Goal: Information Seeking & Learning: Learn about a topic

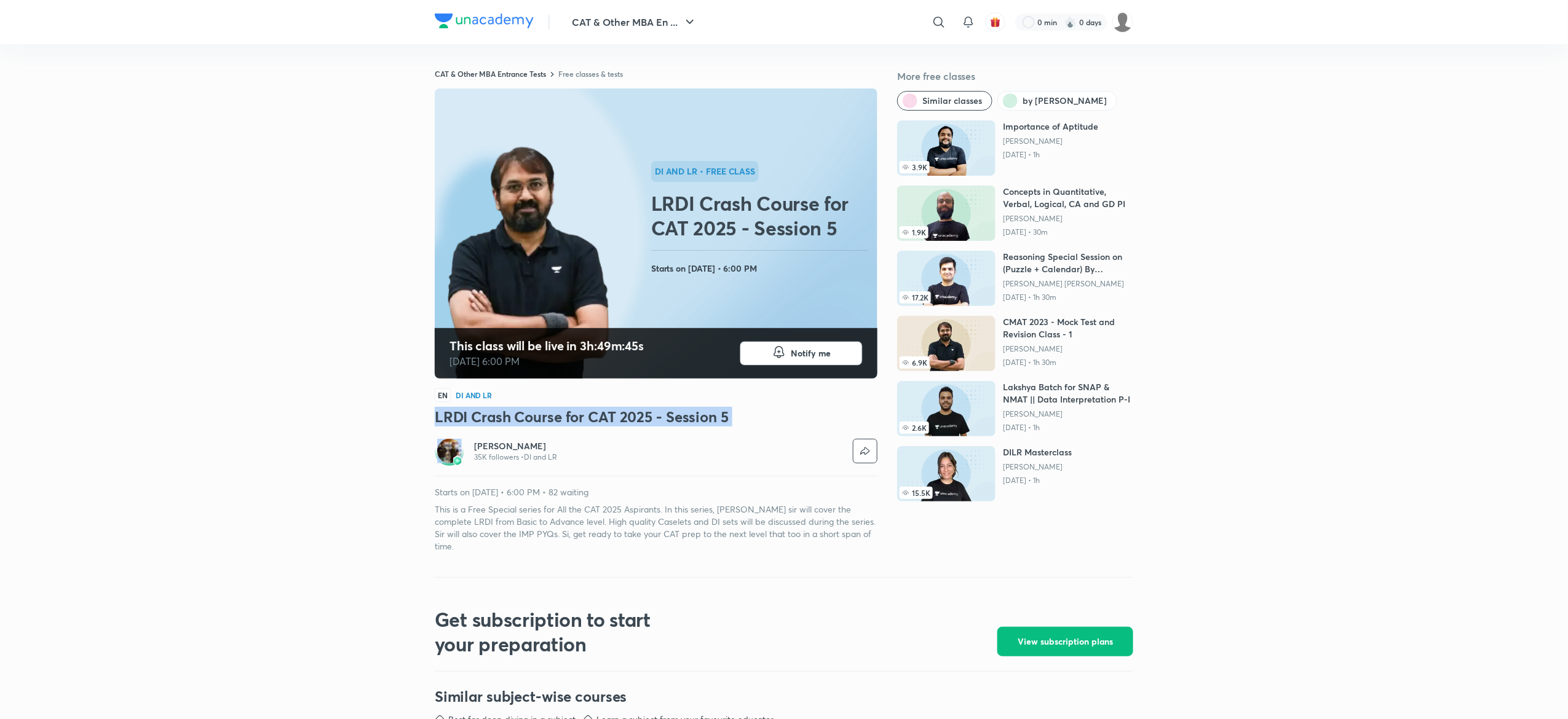
click at [479, 22] on img at bounding box center [484, 21] width 99 height 15
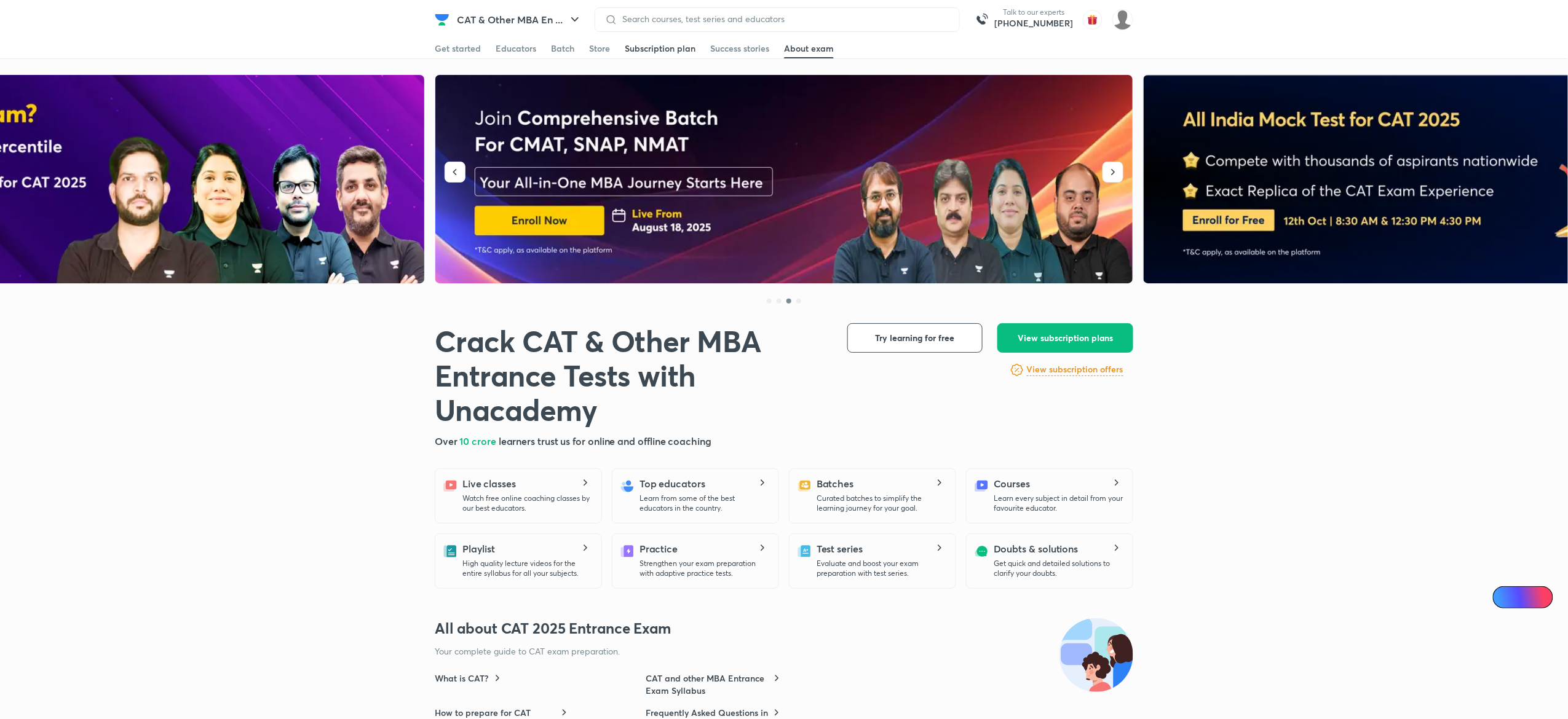
click at [656, 50] on div "Subscription plan" at bounding box center [660, 48] width 71 height 12
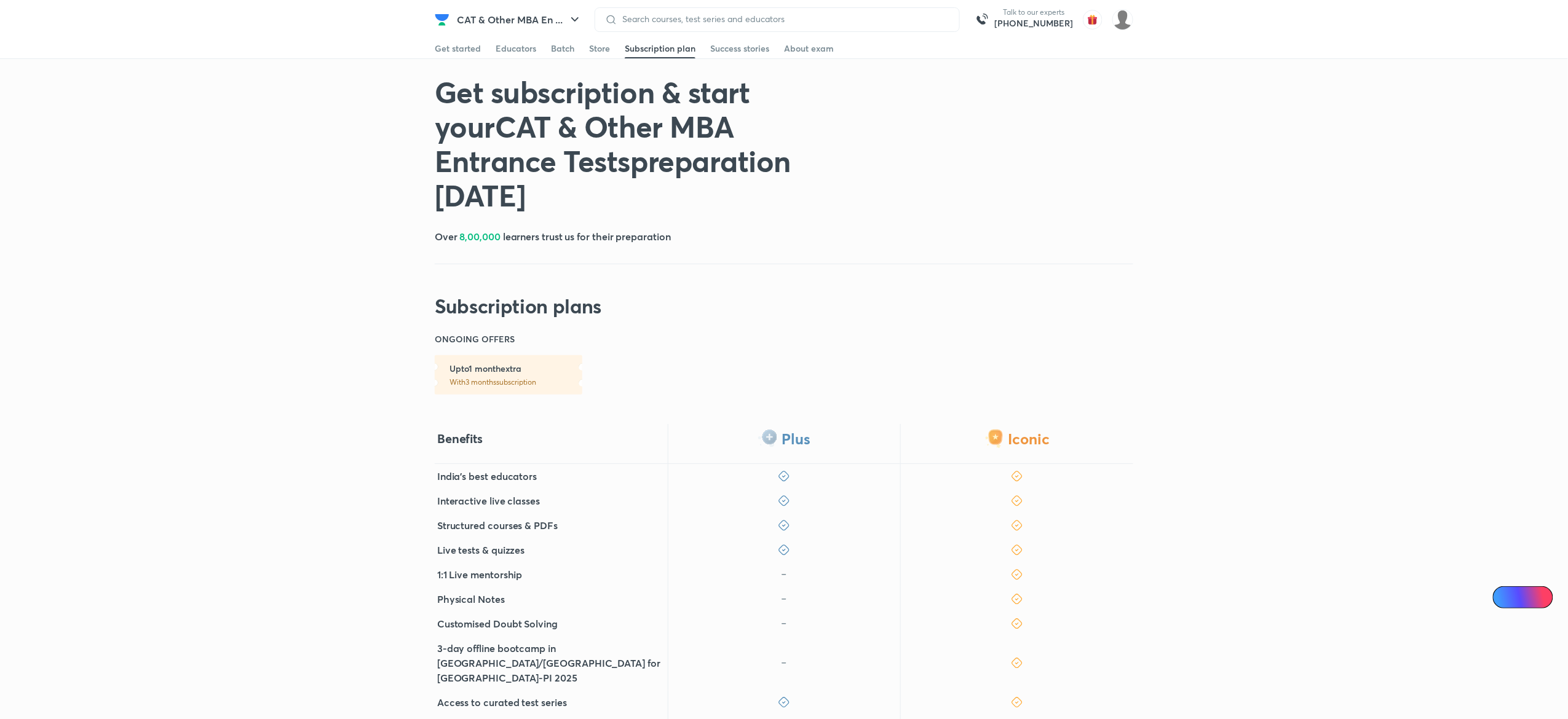
click at [1083, 334] on div "ONGOING OFFERS Upto 1 month extra With 3 months subscription" at bounding box center [784, 363] width 699 height 61
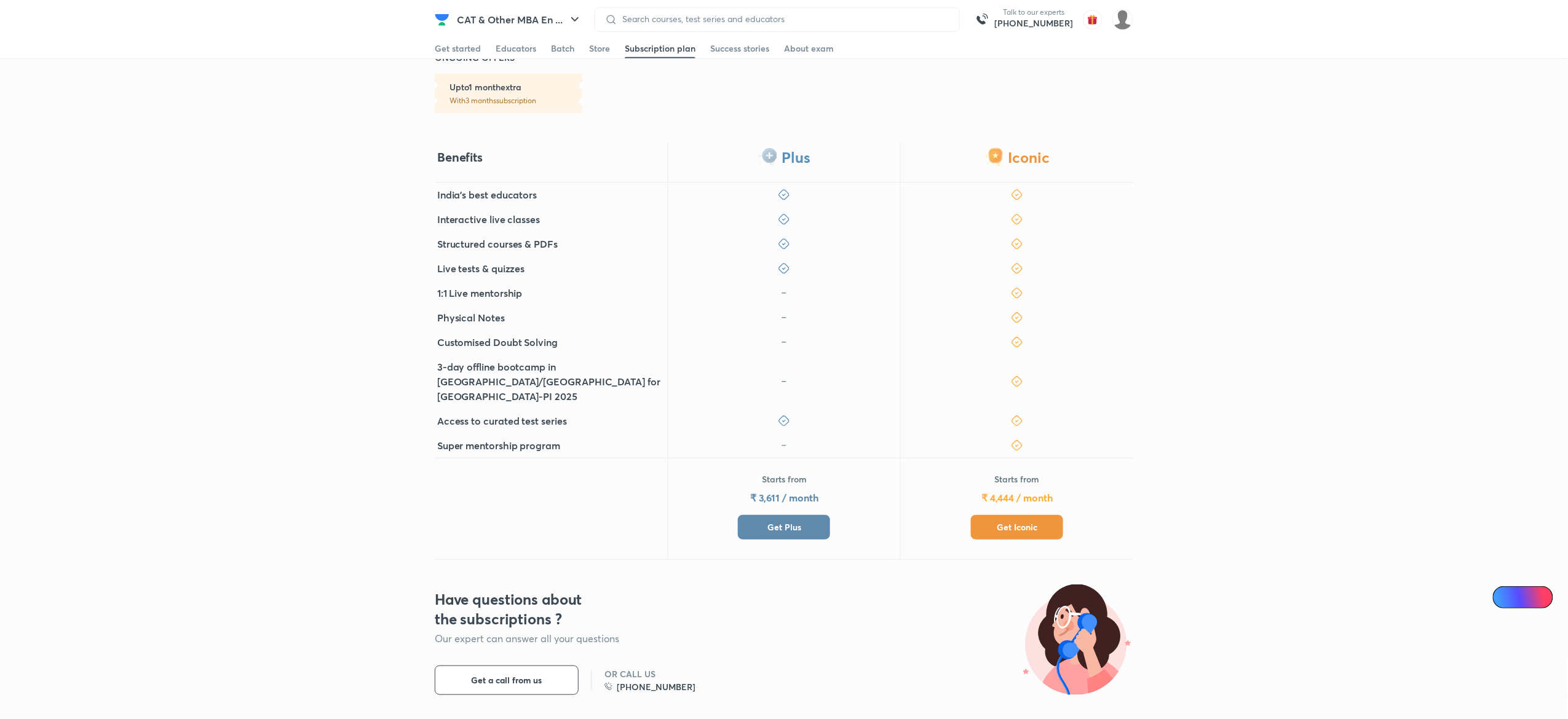
scroll to position [283, 0]
click at [802, 513] on button "Get Plus" at bounding box center [784, 525] width 93 height 25
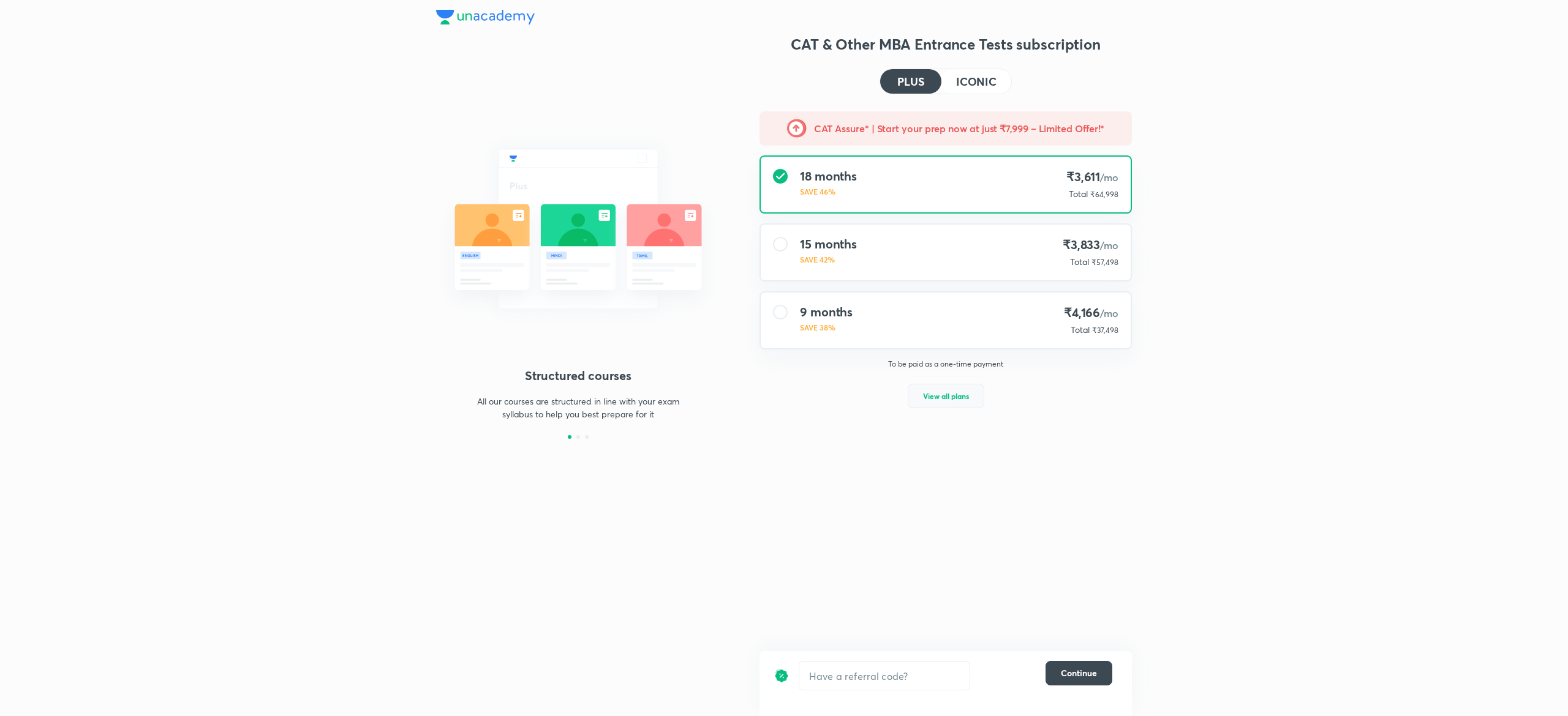
click at [926, 401] on button "View all plans" at bounding box center [946, 395] width 76 height 25
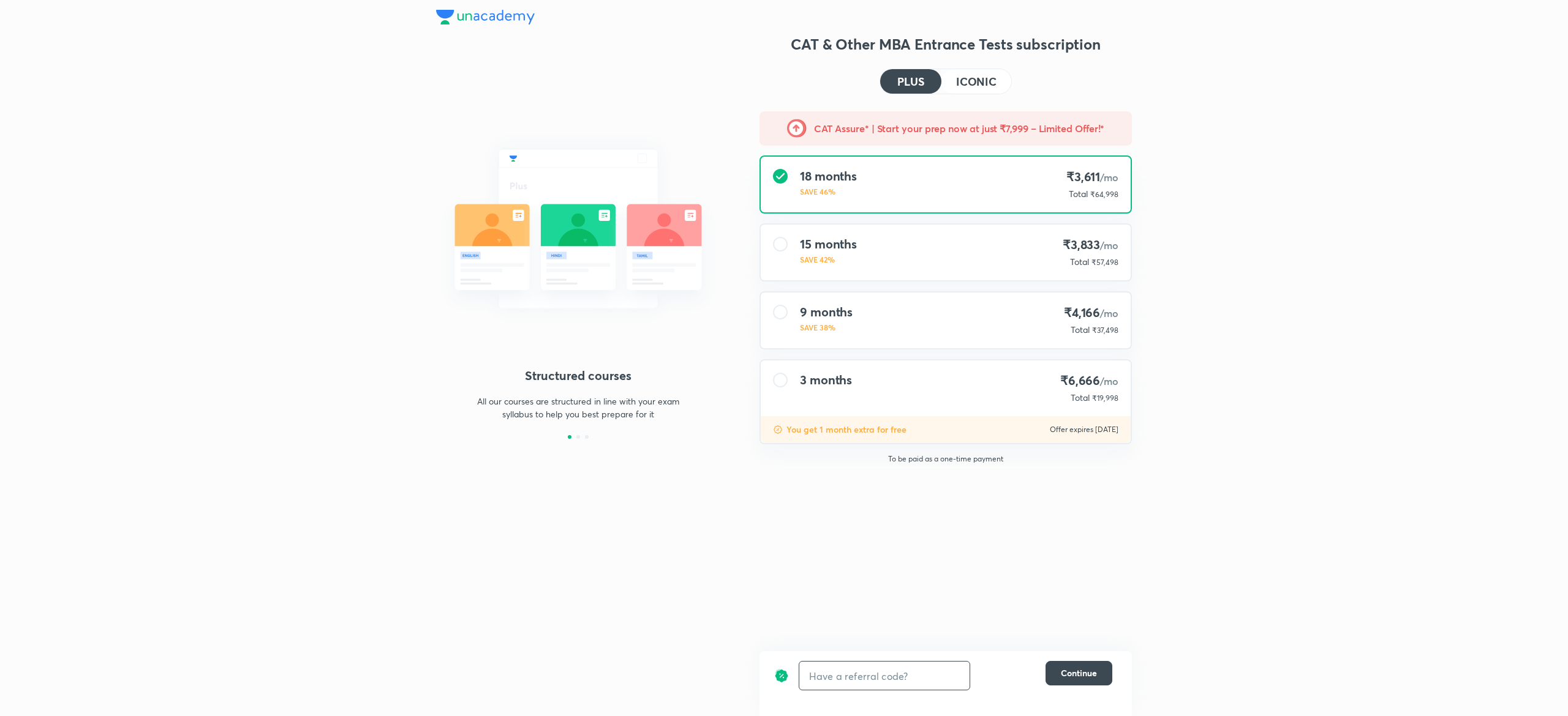
click at [865, 676] on input "text" at bounding box center [884, 676] width 170 height 29
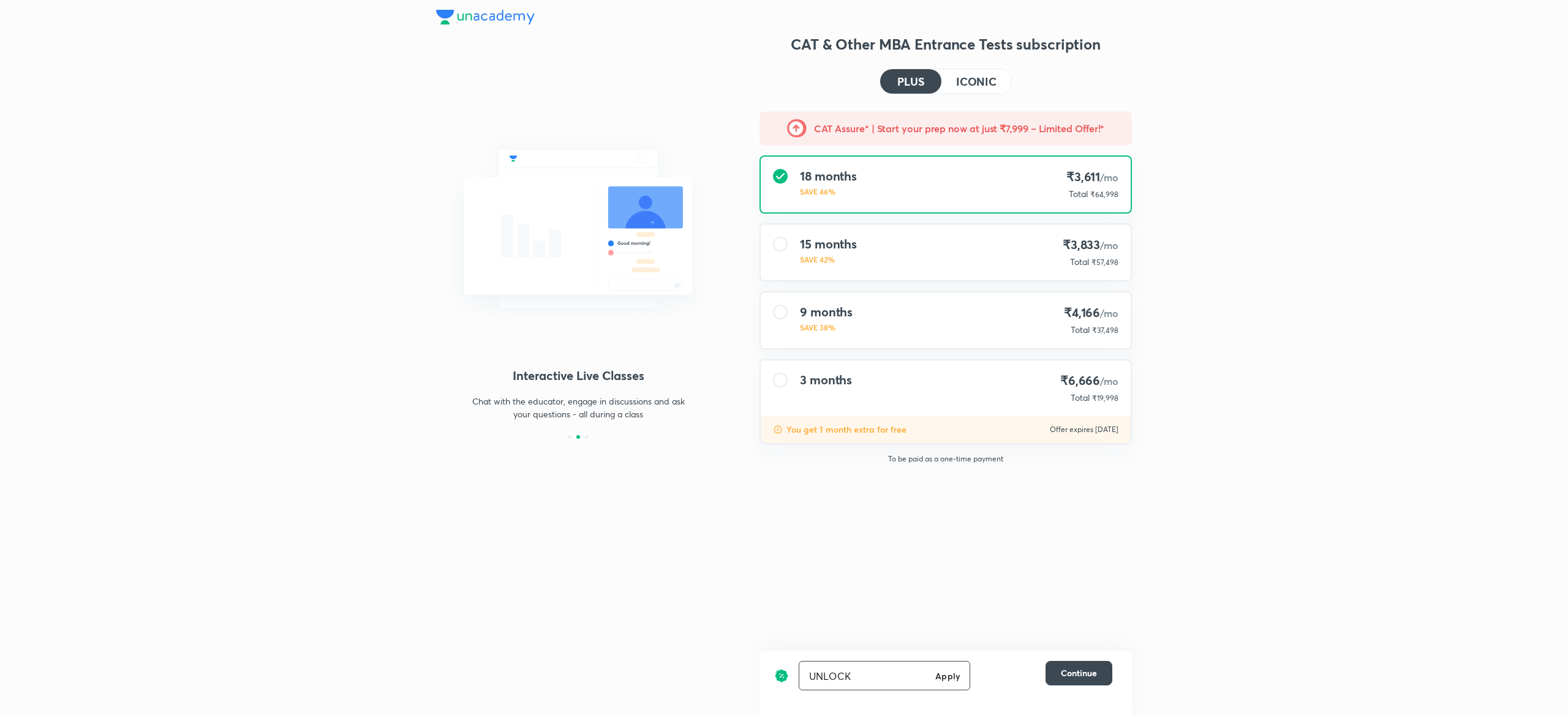
type input "UNLOCK"
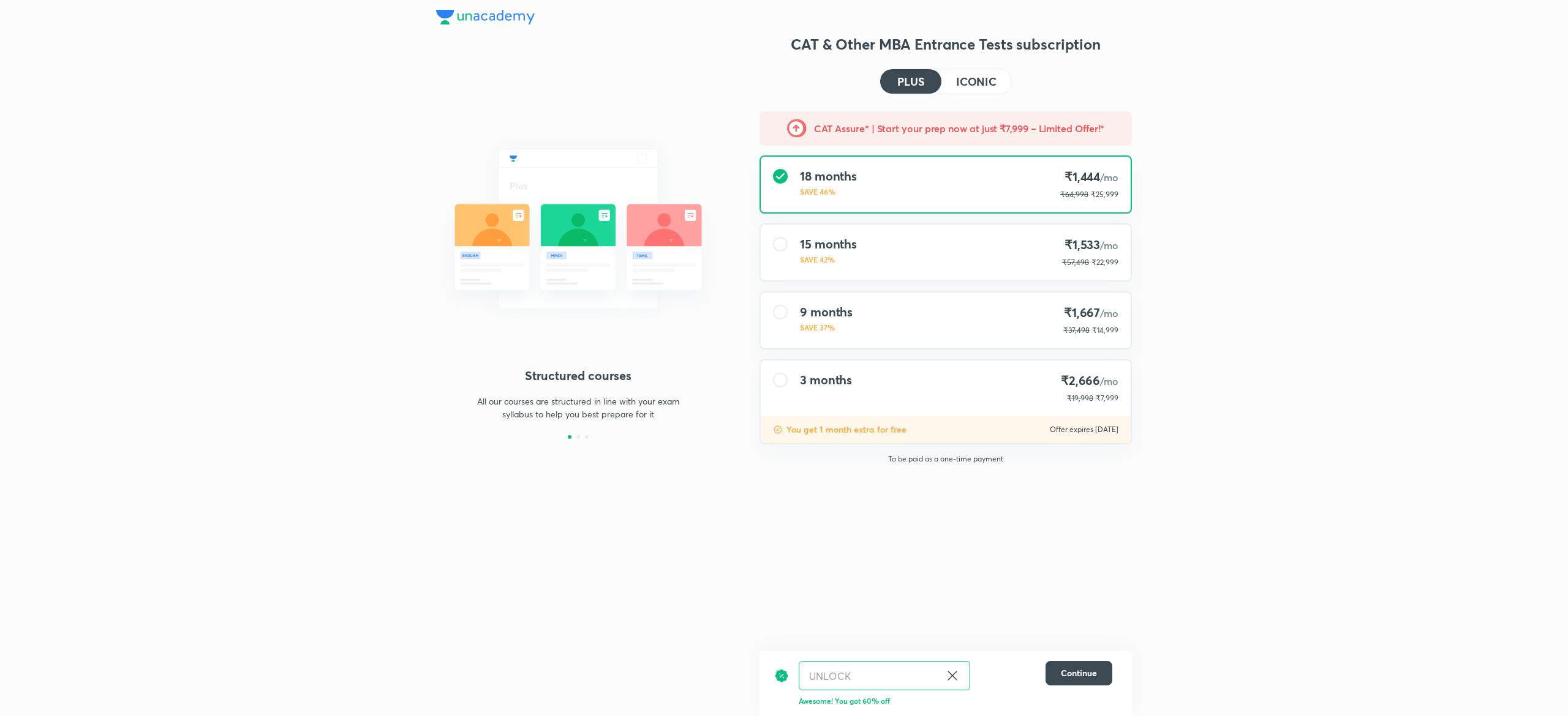
click at [898, 510] on div "CAT & Other MBA Entrance Tests subscription PLUS ICONIC CAT Assure* | Start you…" at bounding box center [945, 284] width 373 height 501
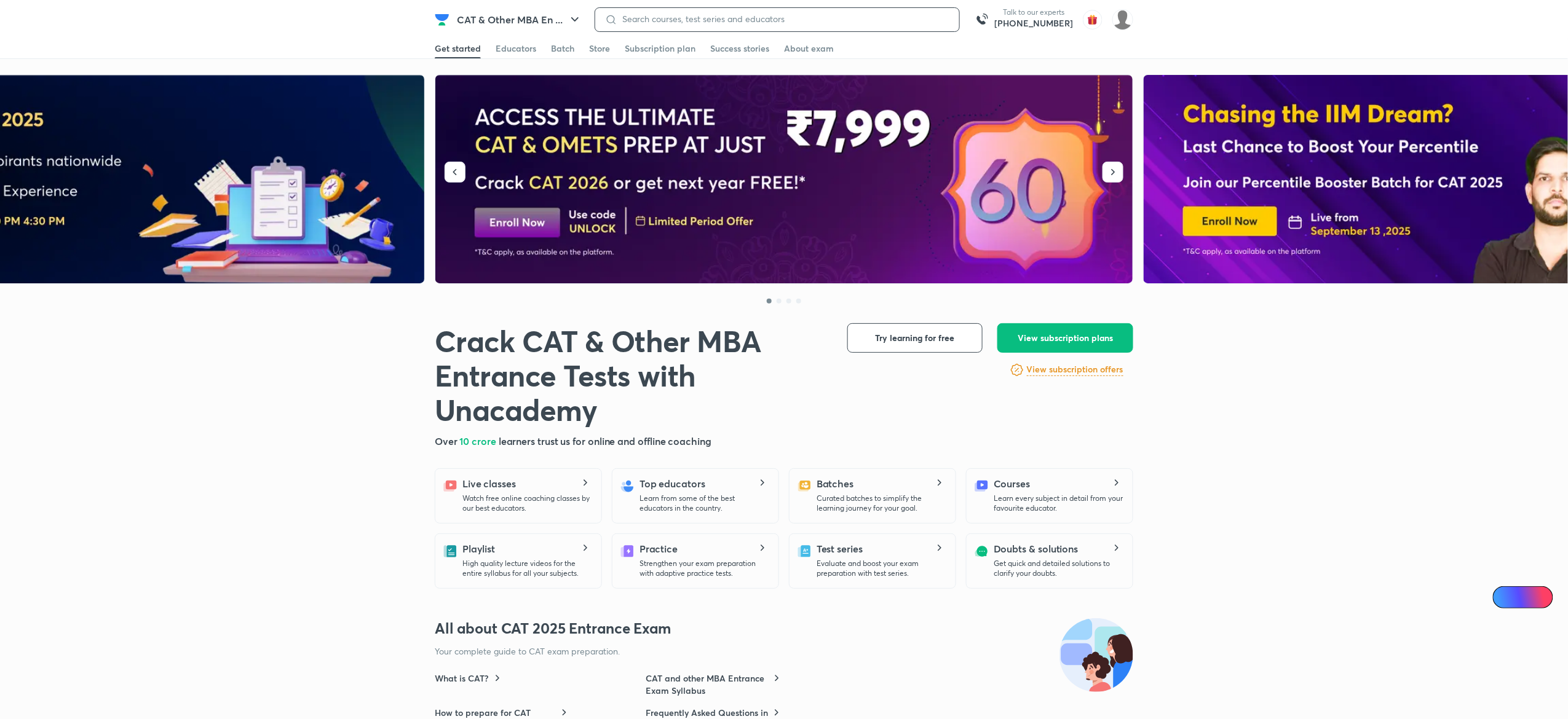
click at [796, 14] on input at bounding box center [783, 19] width 332 height 10
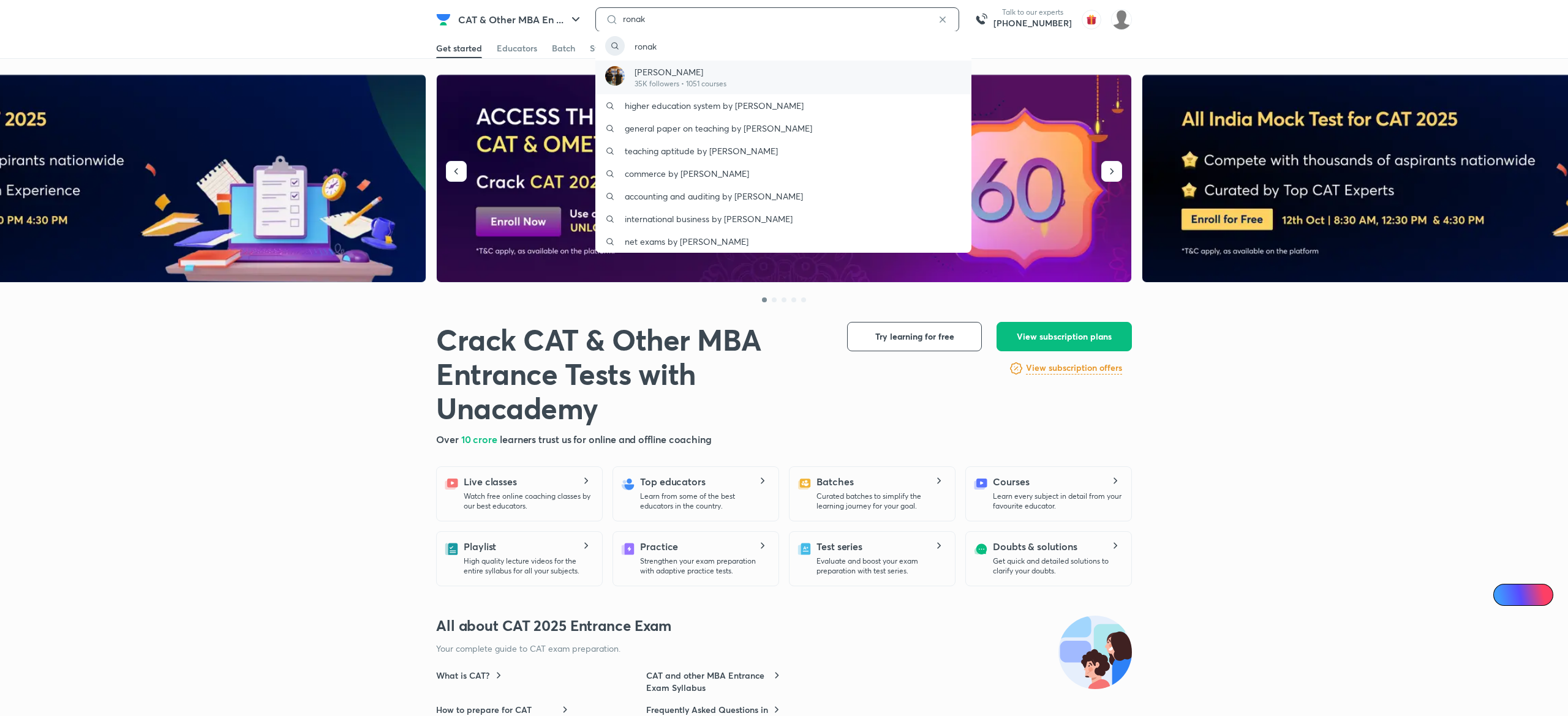
type input "ronak"
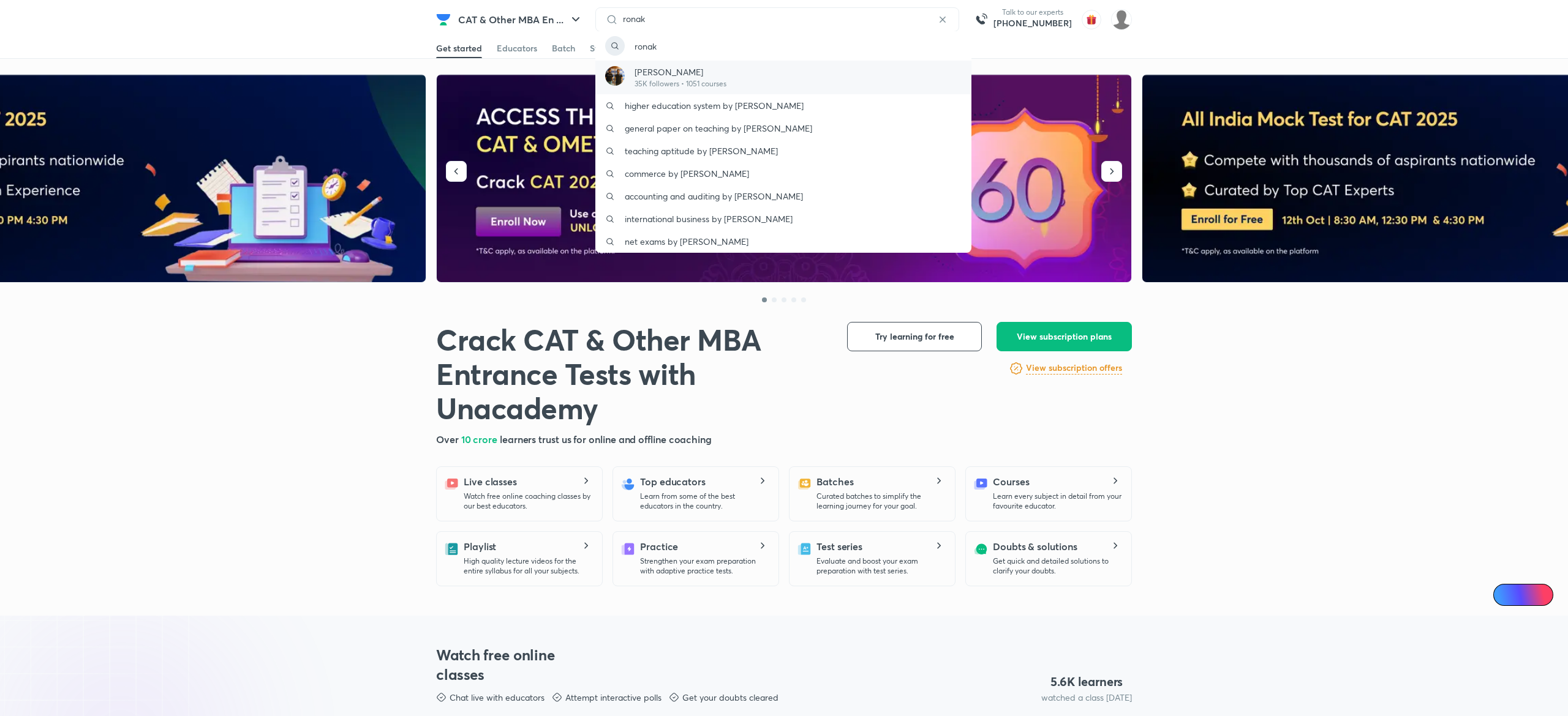
click at [750, 83] on div "Ronakkumar Shah 35K followers • 1051 courses" at bounding box center [782, 77] width 376 height 33
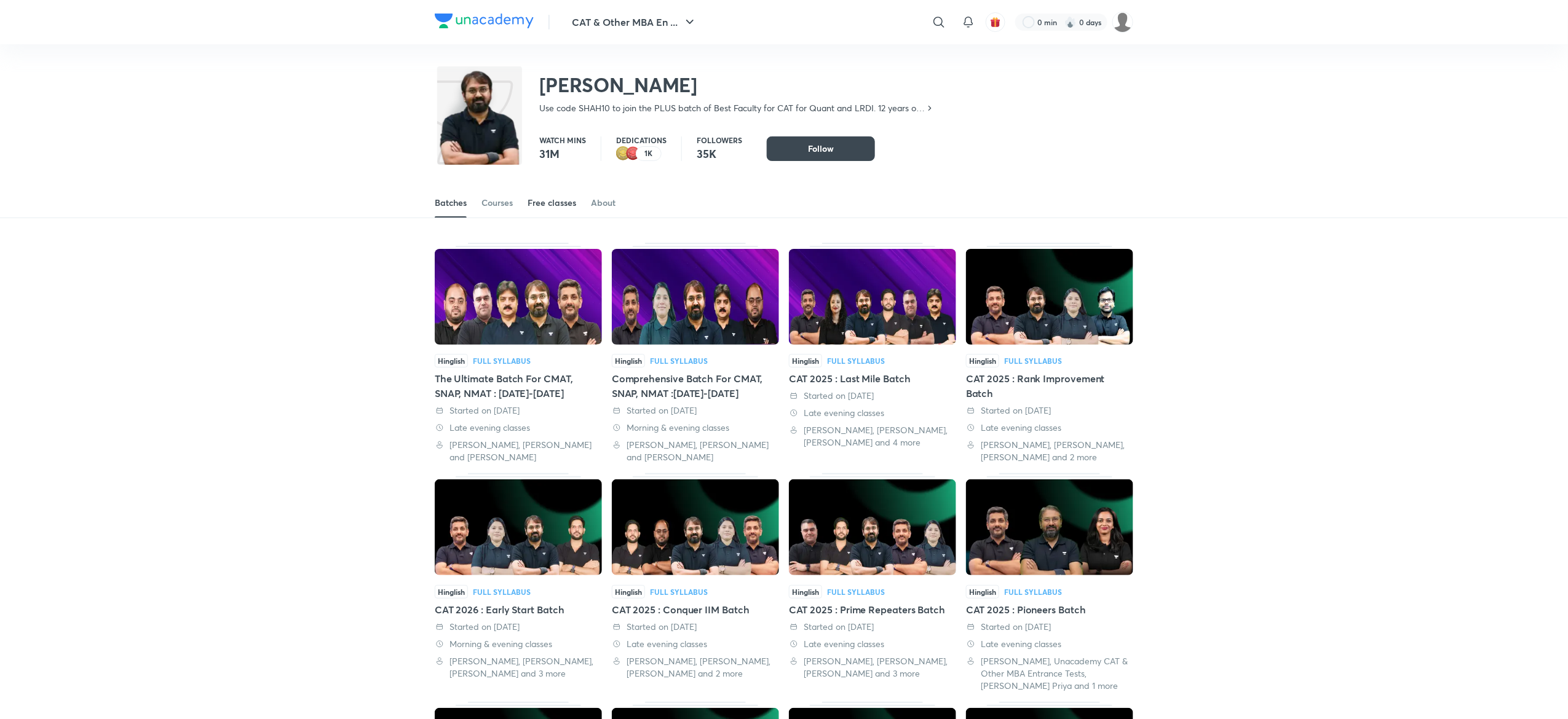
click at [545, 203] on div "Free classes" at bounding box center [551, 202] width 49 height 12
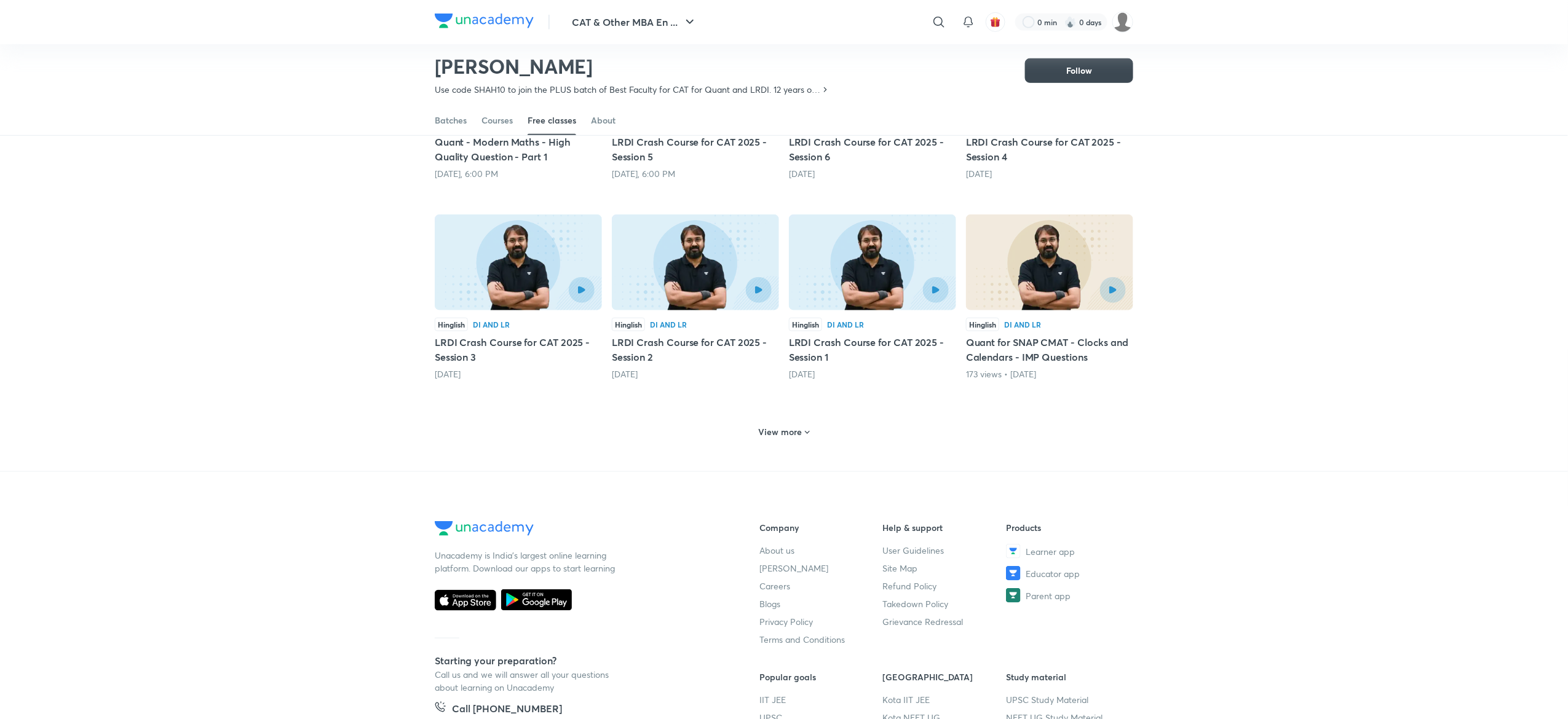
scroll to position [433, 0]
click at [771, 427] on h6 "View more" at bounding box center [780, 430] width 44 height 12
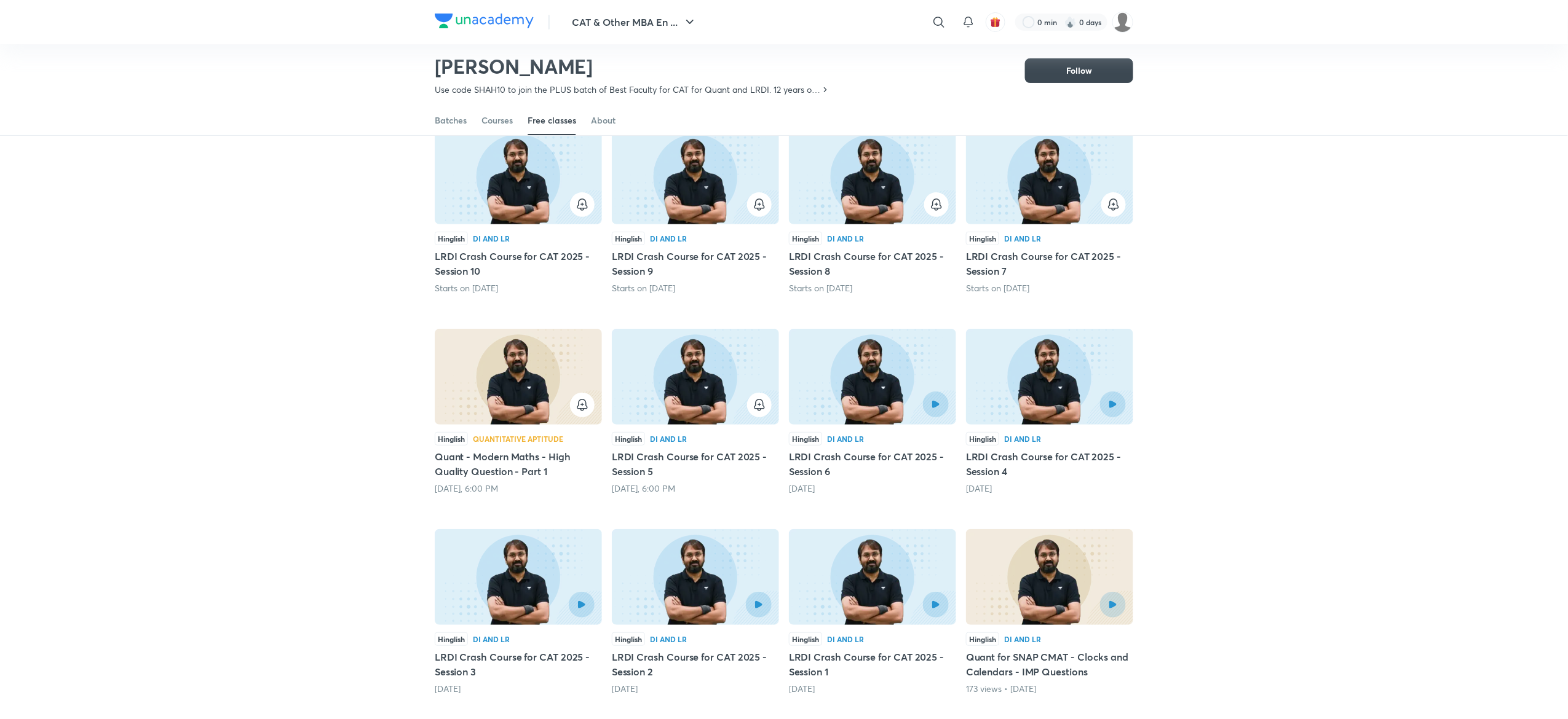
scroll to position [0, 0]
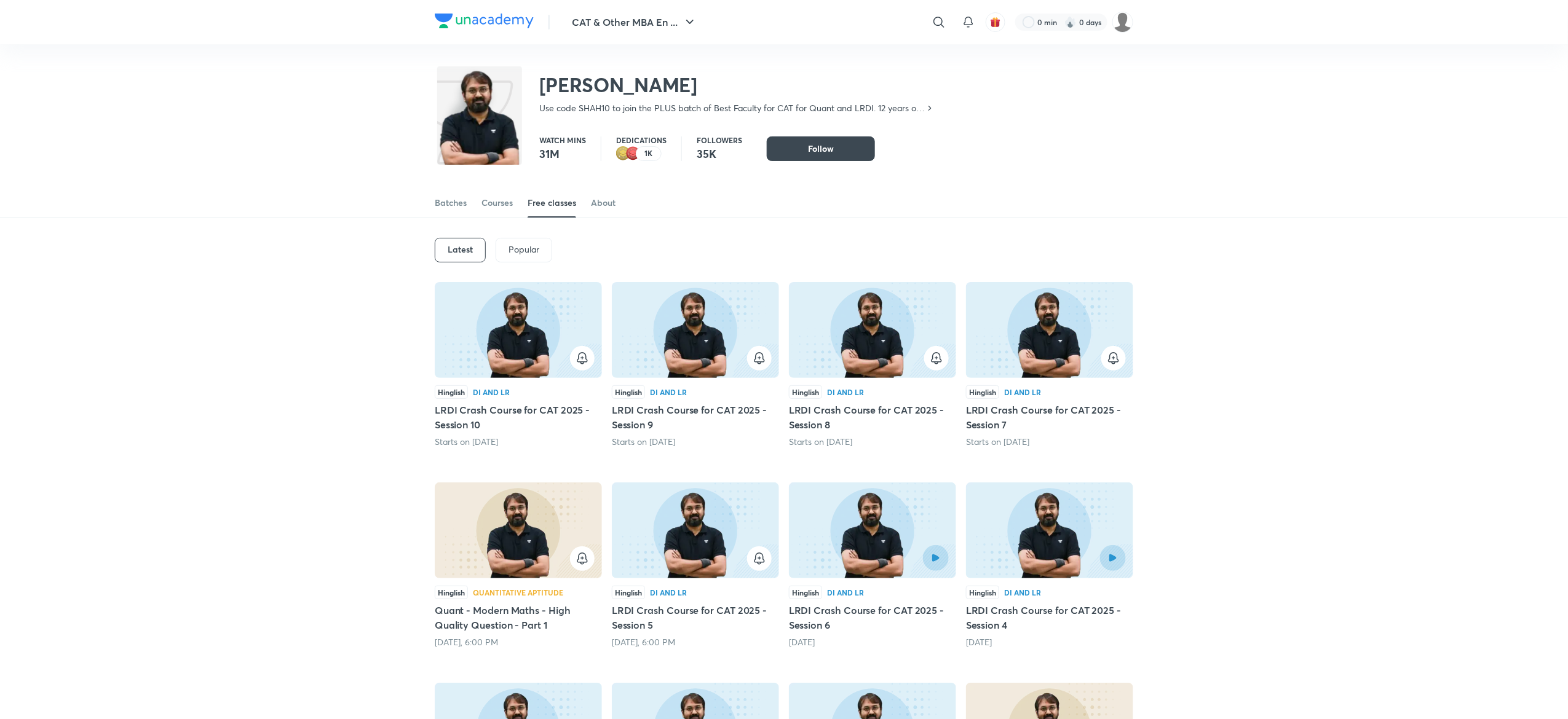
click at [771, 427] on h5 "LRDI Crash Course for CAT 2025 - Session 9" at bounding box center [695, 417] width 167 height 29
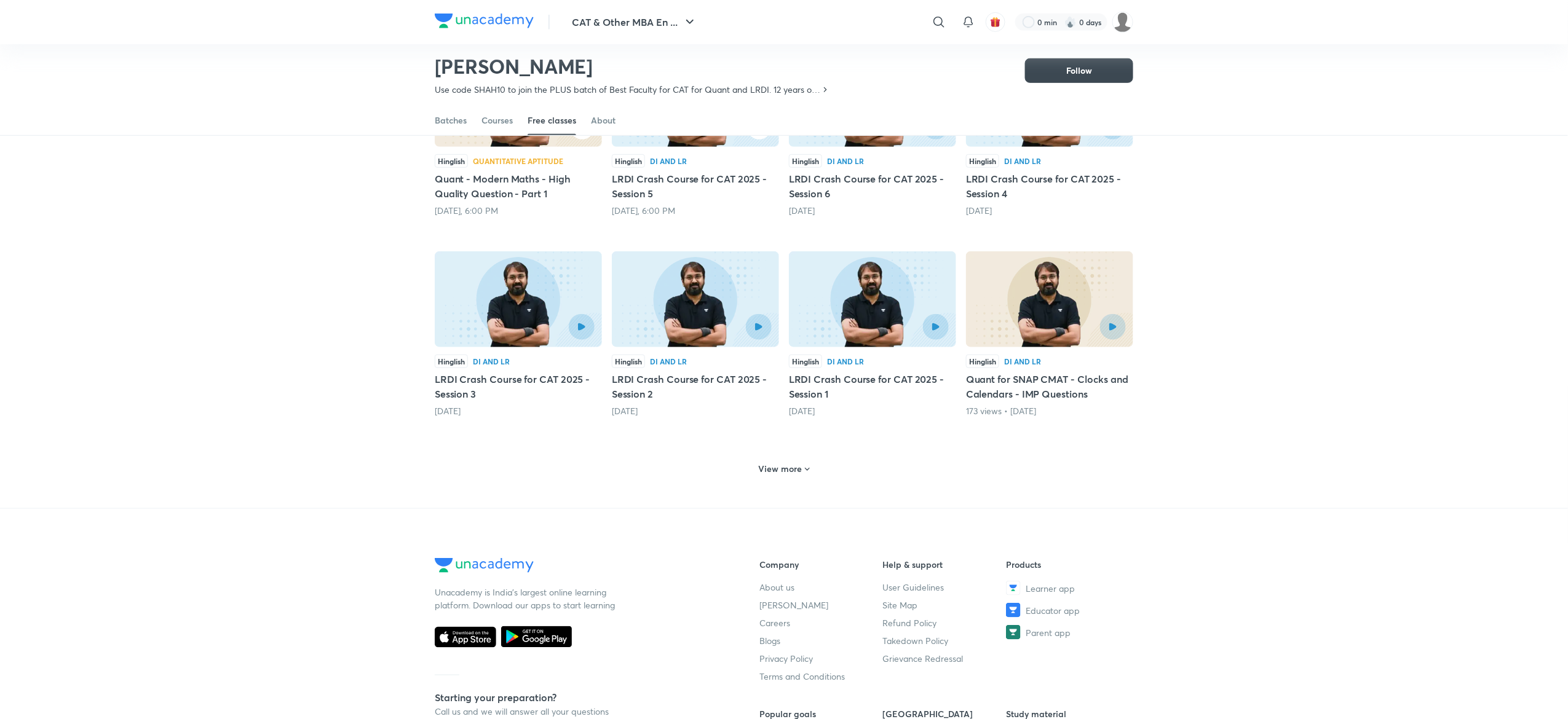
click at [859, 329] on div at bounding box center [872, 327] width 152 height 26
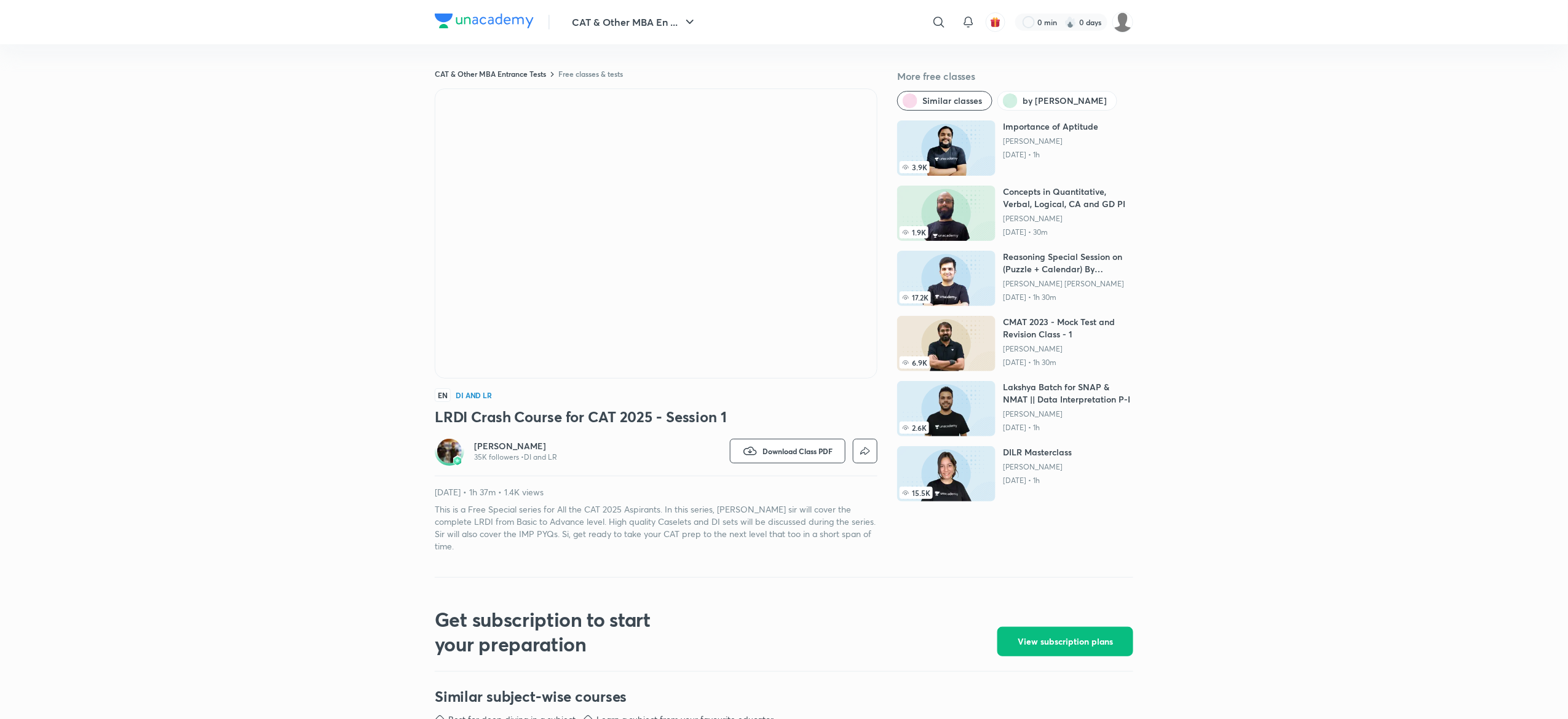
drag, startPoint x: 878, startPoint y: 57, endPoint x: 895, endPoint y: 52, distance: 17.7
click at [892, 52] on div "CAT & Other MBA Entrance Tests Free classes & tests More free classes Similar c…" at bounding box center [784, 489] width 699 height 888
click at [935, 26] on icon at bounding box center [939, 22] width 15 height 15
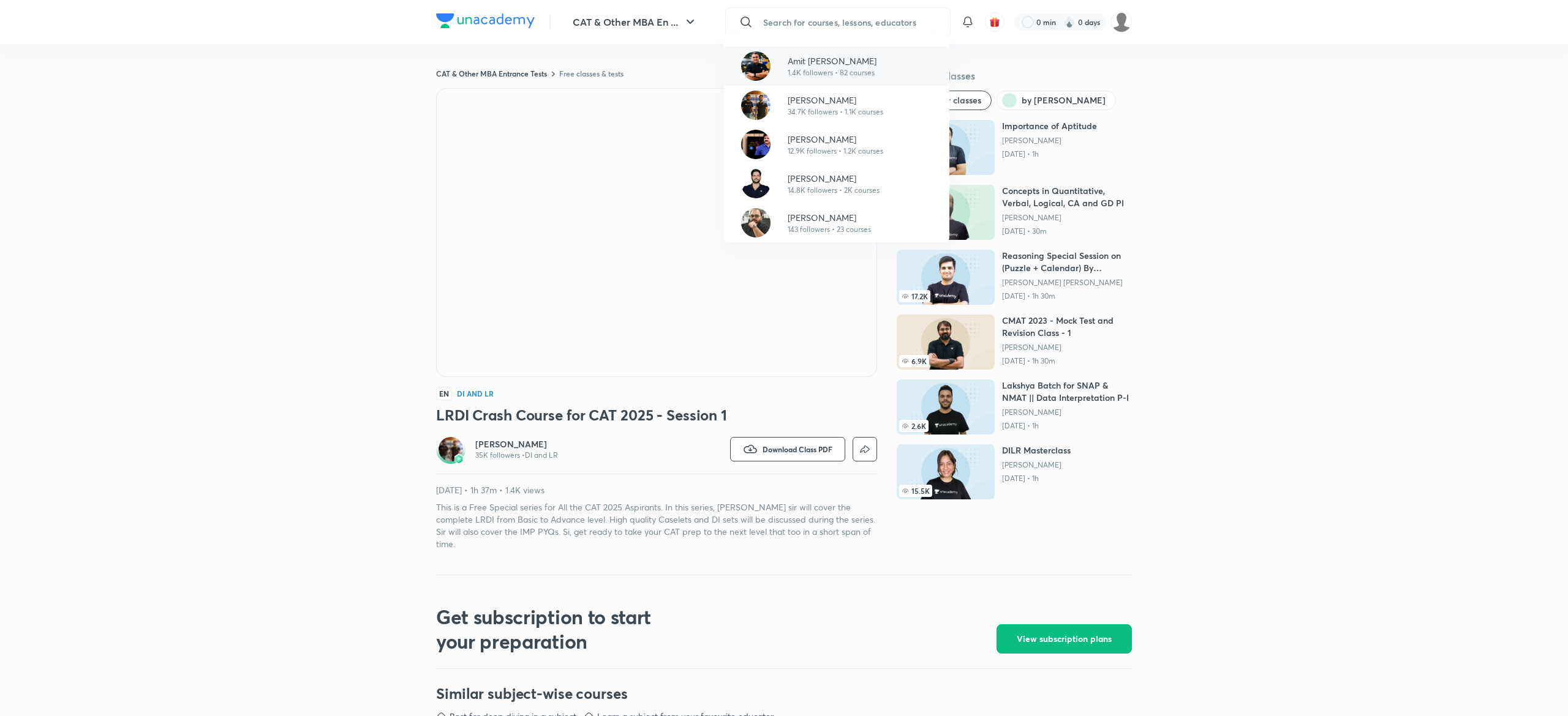
click at [823, 55] on p "Amit Deepak Rohra" at bounding box center [832, 61] width 89 height 13
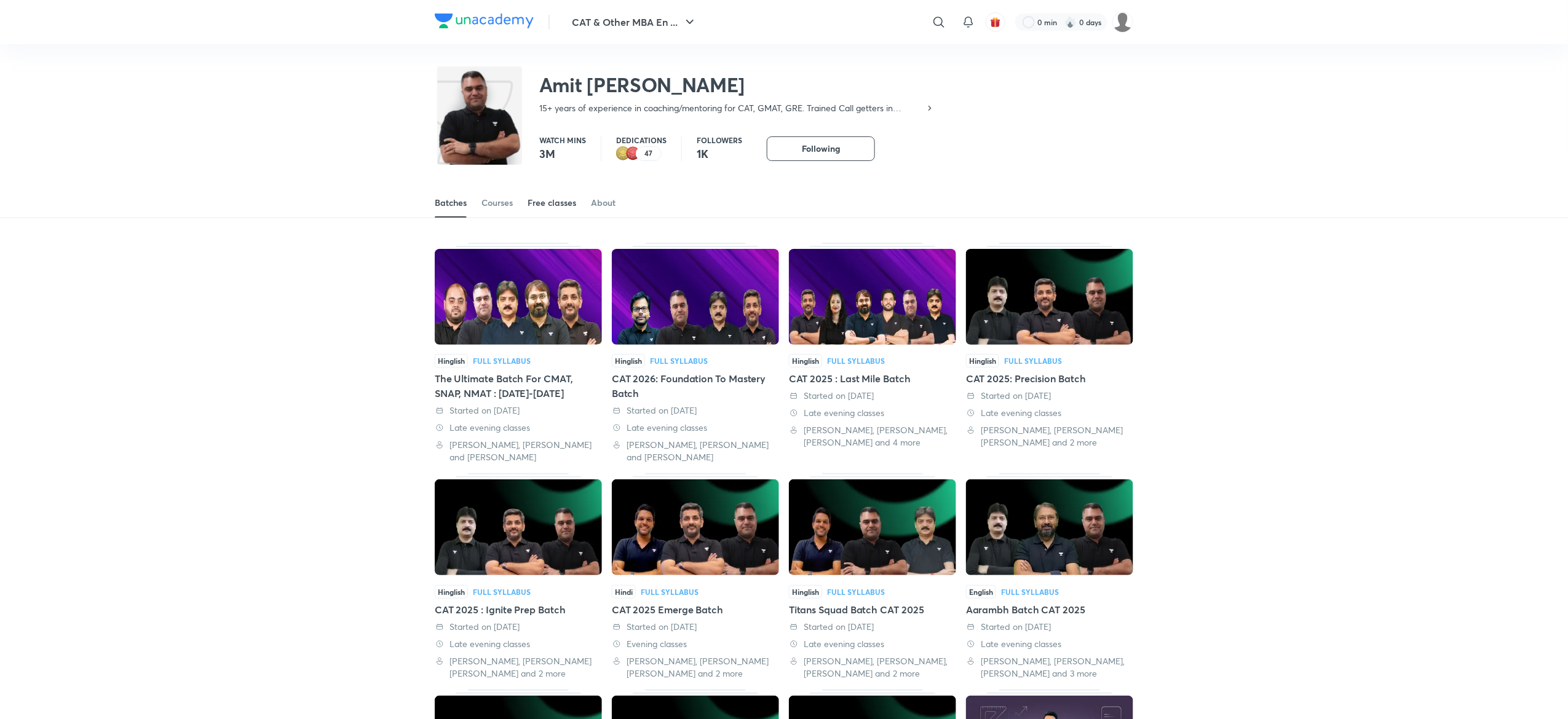
click at [549, 210] on link "Free classes" at bounding box center [551, 202] width 49 height 29
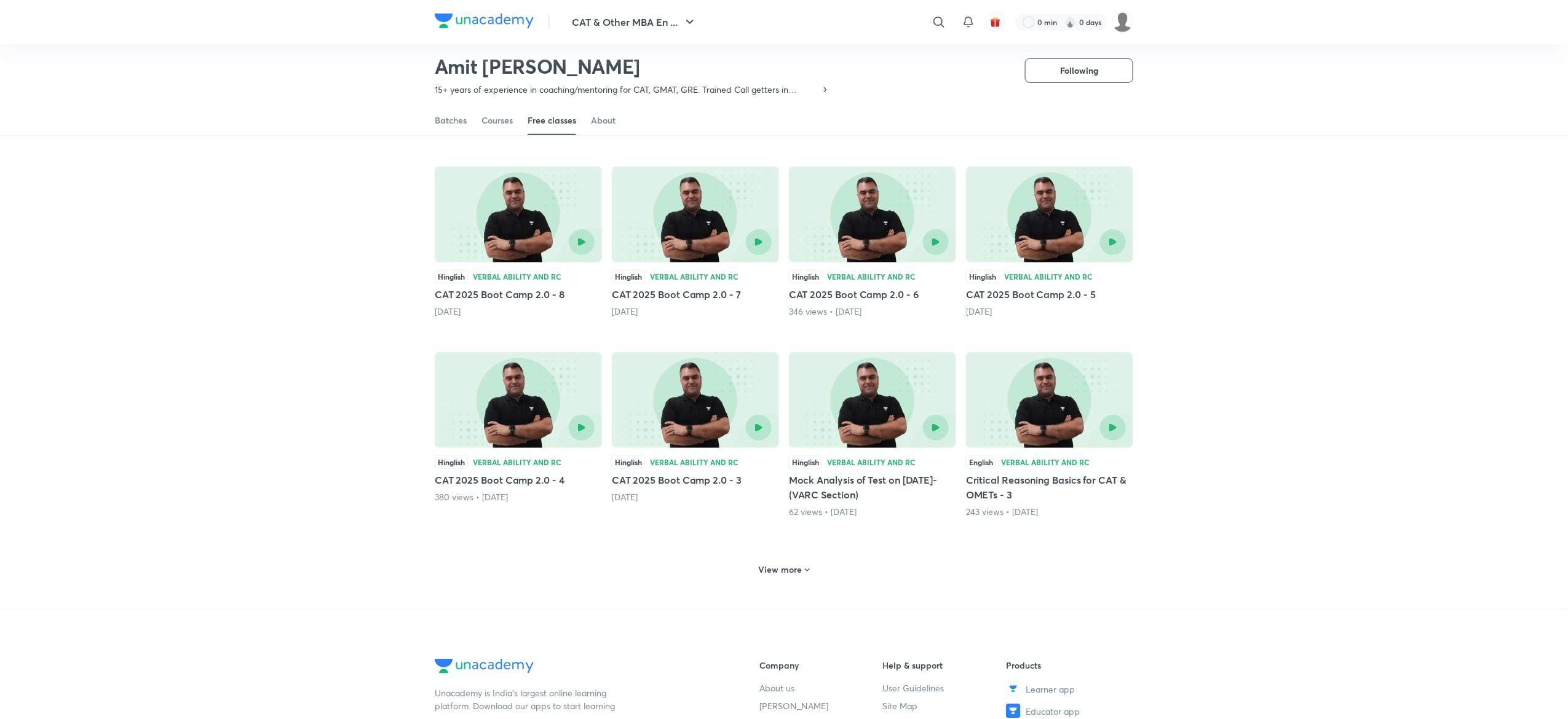
scroll to position [265, 0]
click at [781, 572] on h6 "View more" at bounding box center [780, 568] width 44 height 12
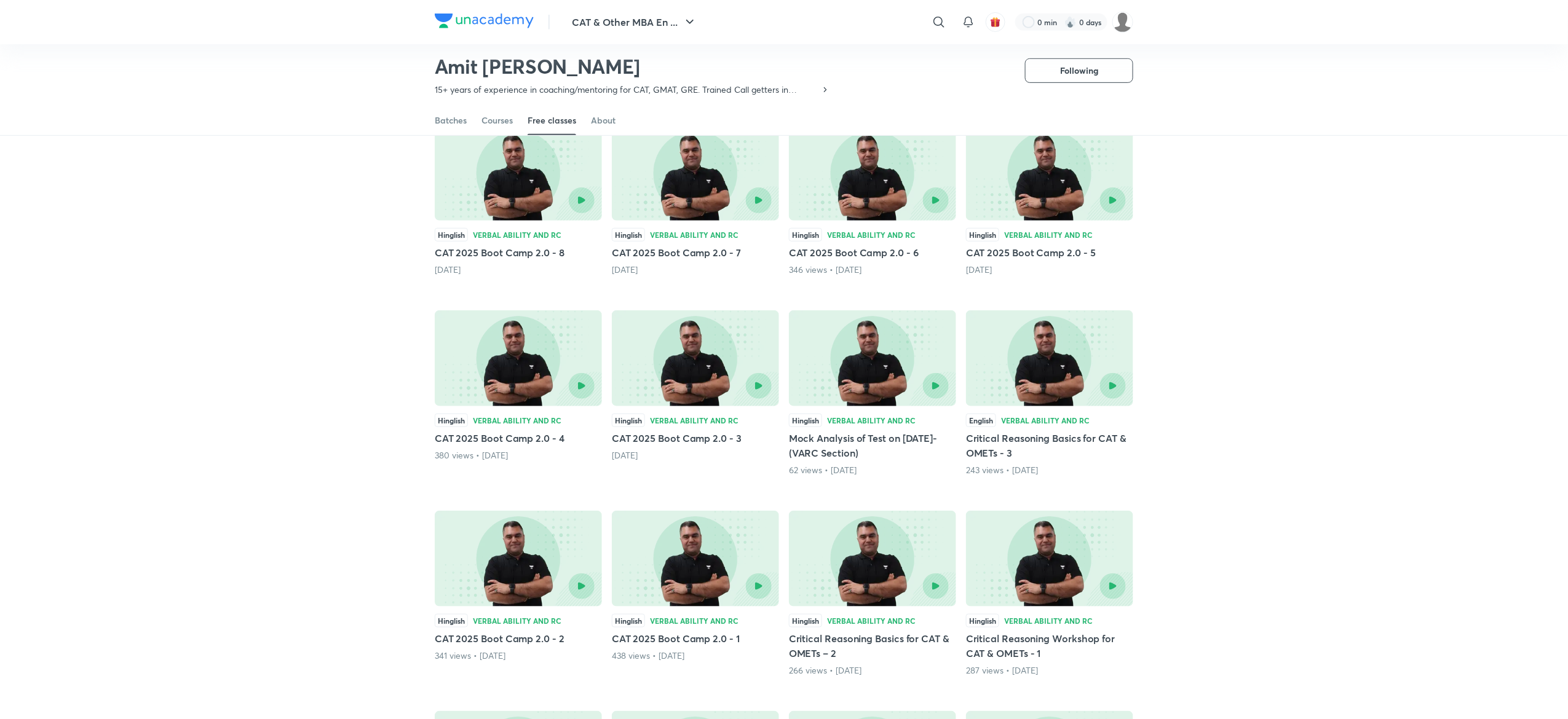
scroll to position [360, 0]
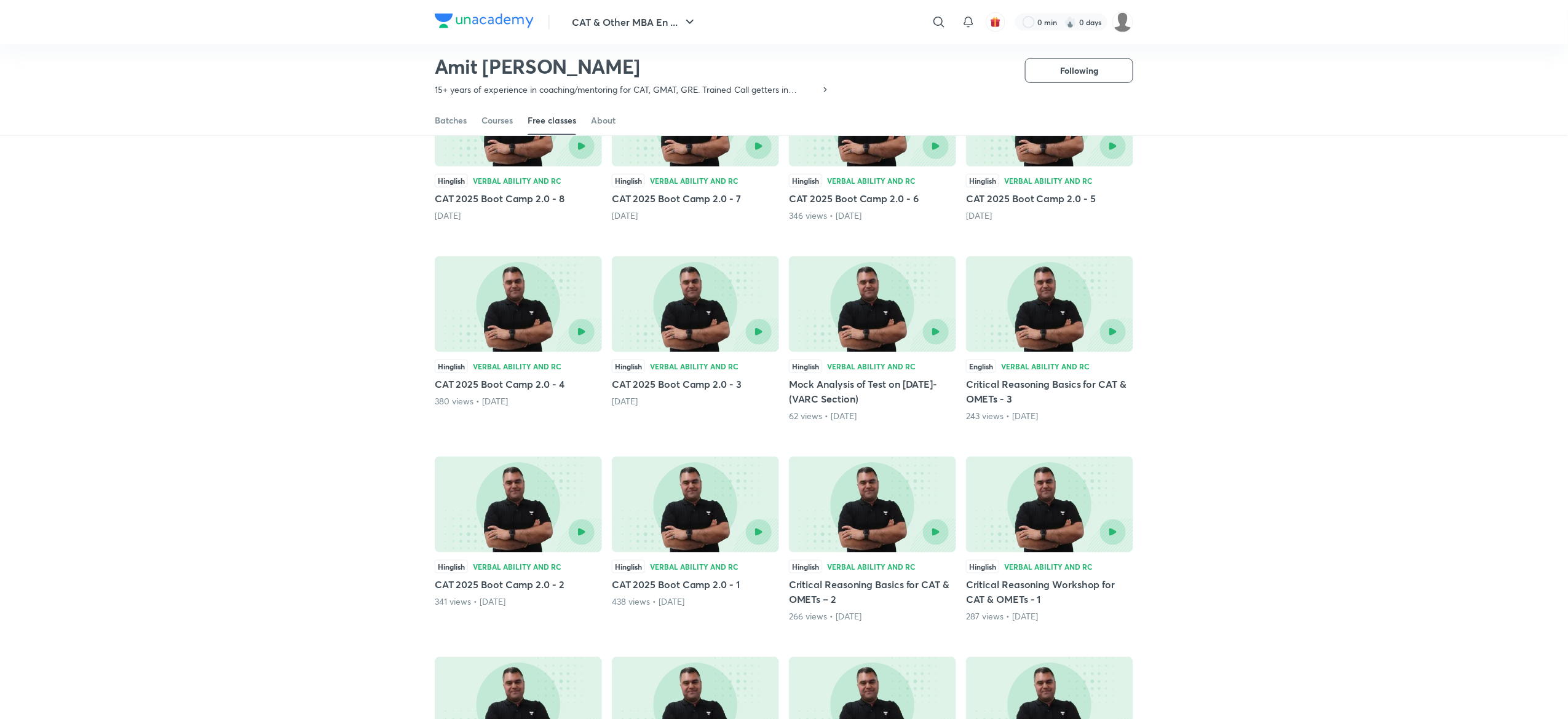
click at [663, 536] on div at bounding box center [695, 532] width 152 height 26
